Goal: Task Accomplishment & Management: Use online tool/utility

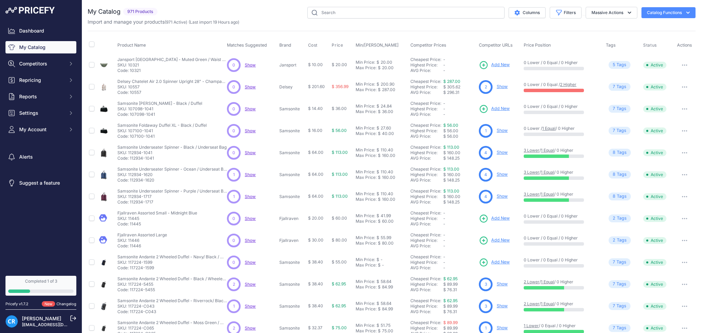
click at [483, 232] on td "Add New" at bounding box center [500, 240] width 45 height 22
click at [42, 58] on button "Competitors" at bounding box center [40, 64] width 71 height 12
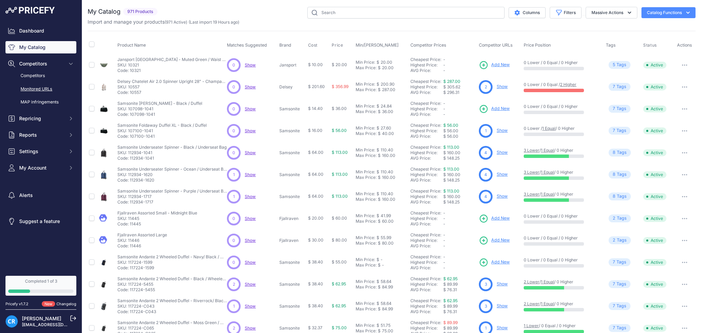
click at [50, 86] on link "Monitored URLs" at bounding box center [40, 89] width 71 height 12
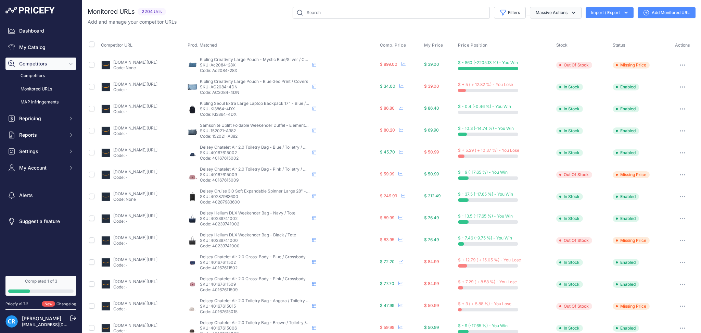
click at [559, 10] on button "Massive Actions" at bounding box center [556, 13] width 52 height 12
click at [504, 15] on button "Filters" at bounding box center [510, 13] width 32 height 12
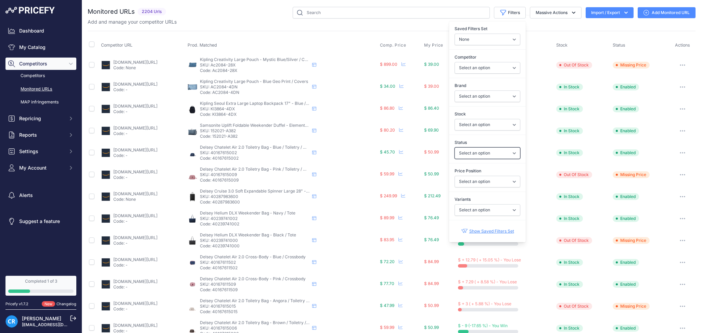
drag, startPoint x: 495, startPoint y: 150, endPoint x: 498, endPoint y: 158, distance: 9.0
click at [495, 150] on select "Select an option Enabled Disabled In progress Scraping Failed Not Found Missing…" at bounding box center [488, 153] width 66 height 12
select select "2"
click at [455, 147] on select "Select an option Enabled Disabled In progress Scraping Failed Not Found Missing…" at bounding box center [488, 153] width 66 height 12
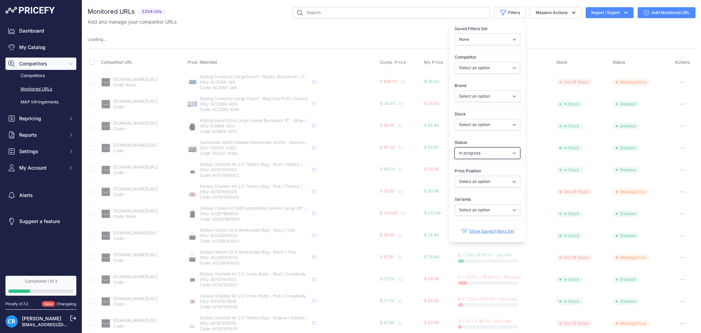
select select
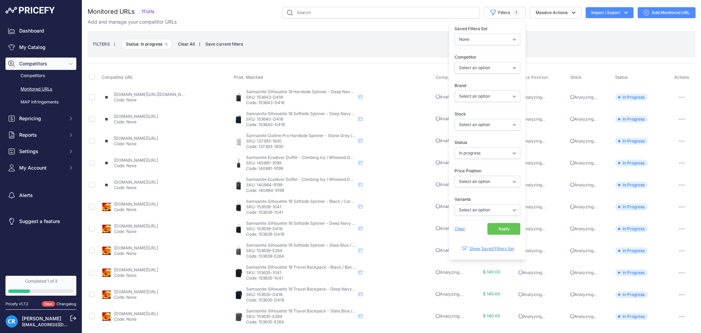
click at [501, 231] on button "Apply" at bounding box center [504, 229] width 33 height 12
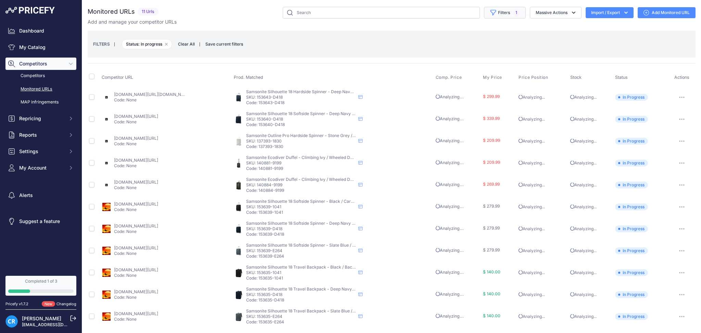
click at [513, 12] on span "1" at bounding box center [516, 12] width 7 height 7
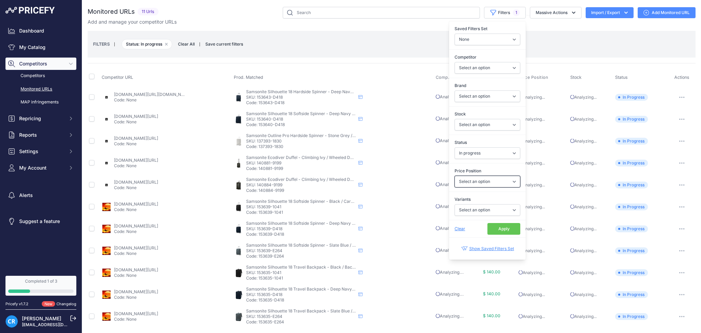
click at [478, 184] on select "Select an option I am lower Same price I am higher" at bounding box center [488, 182] width 66 height 12
click at [485, 154] on select "Select an option Enabled Disabled In progress Scraping Failed Not Found Missing…" at bounding box center [488, 153] width 66 height 12
select select "5"
click at [455, 147] on select "Select an option Enabled Disabled In progress Scraping Failed Not Found Missing…" at bounding box center [488, 153] width 66 height 12
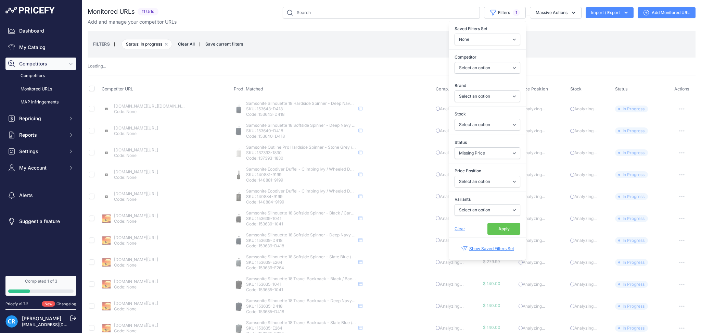
click at [500, 232] on button "Apply" at bounding box center [504, 229] width 33 height 12
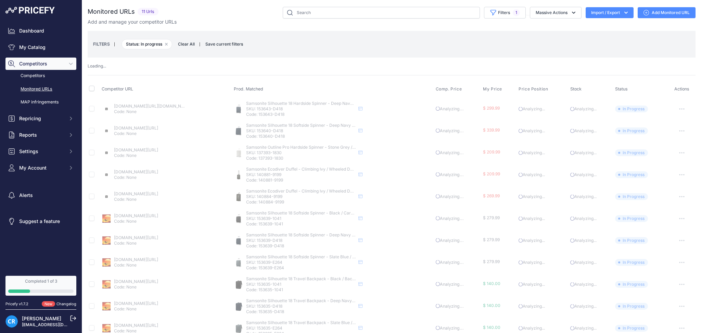
scroll to position [13, 0]
